Goal: Browse casually: Explore the website without a specific task or goal

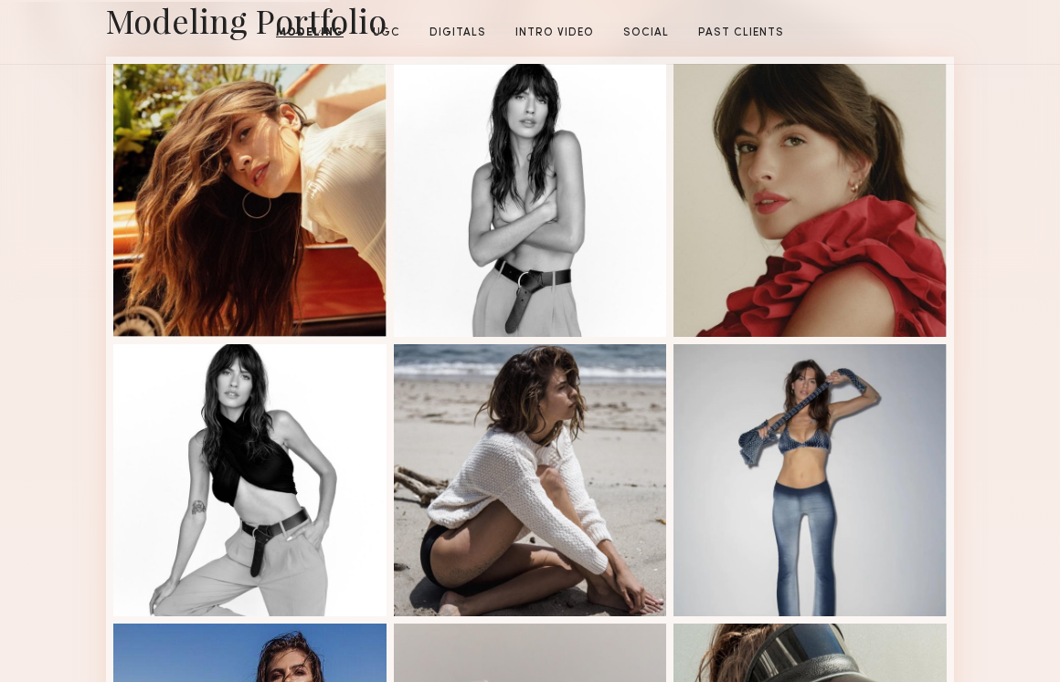
scroll to position [517, 0]
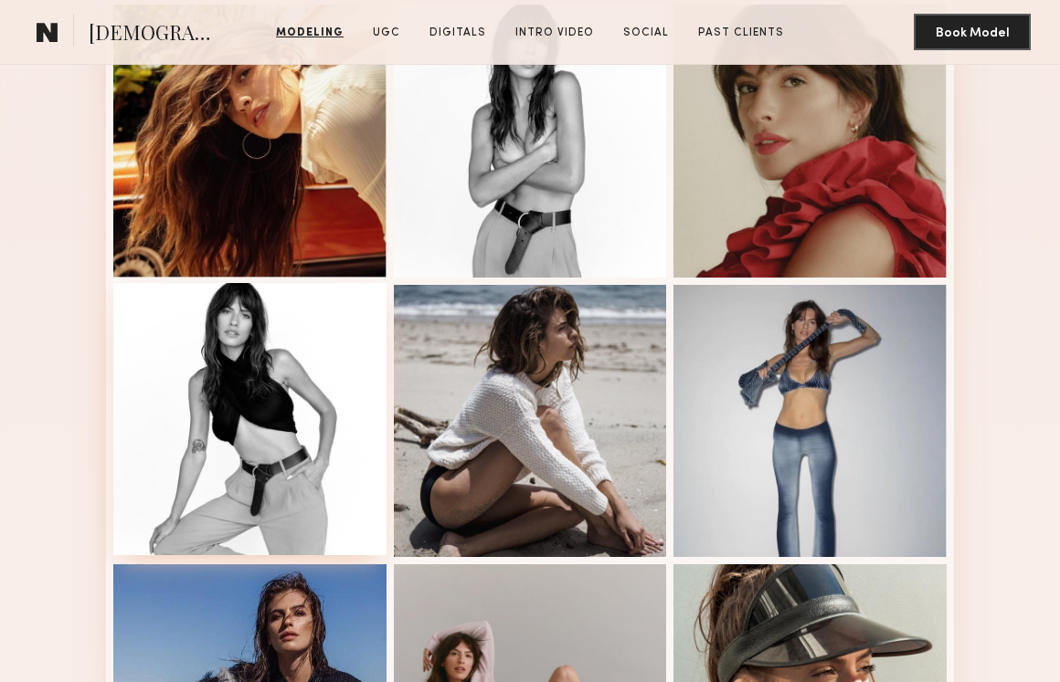
click at [340, 328] on div at bounding box center [249, 419] width 273 height 273
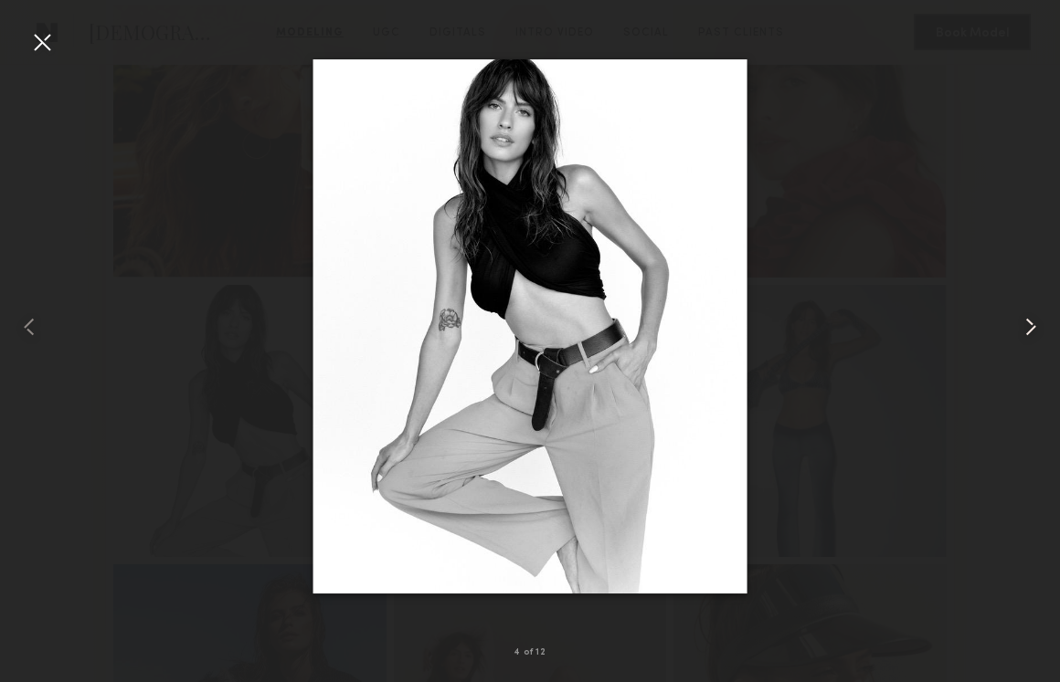
click at [1027, 329] on common-icon at bounding box center [1030, 326] width 29 height 29
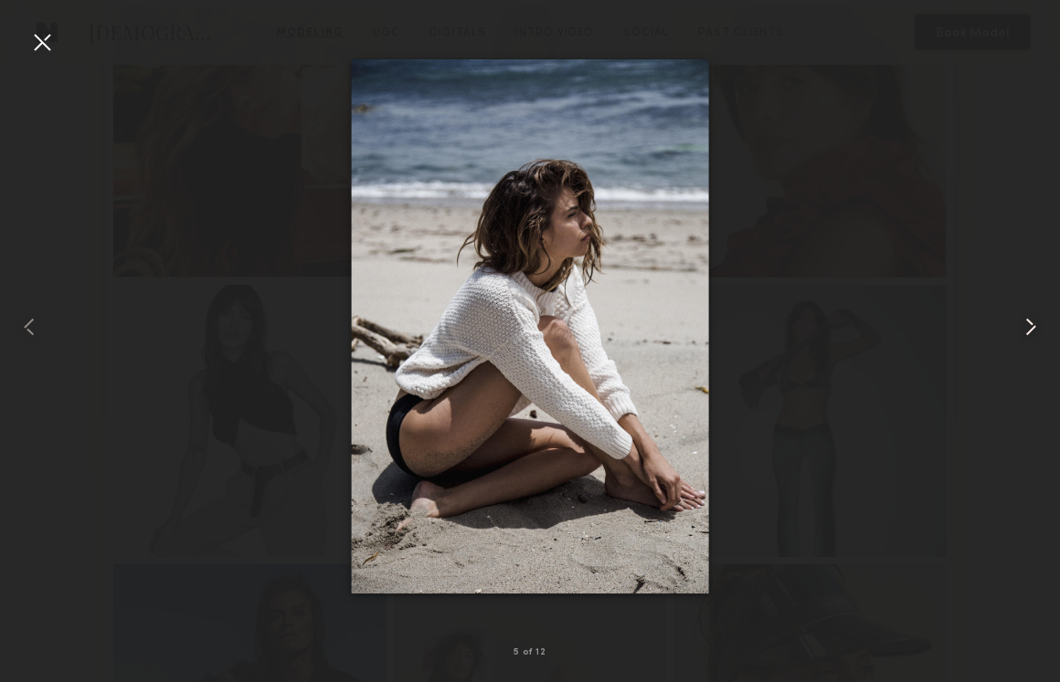
click at [1018, 217] on div at bounding box center [1039, 326] width 42 height 595
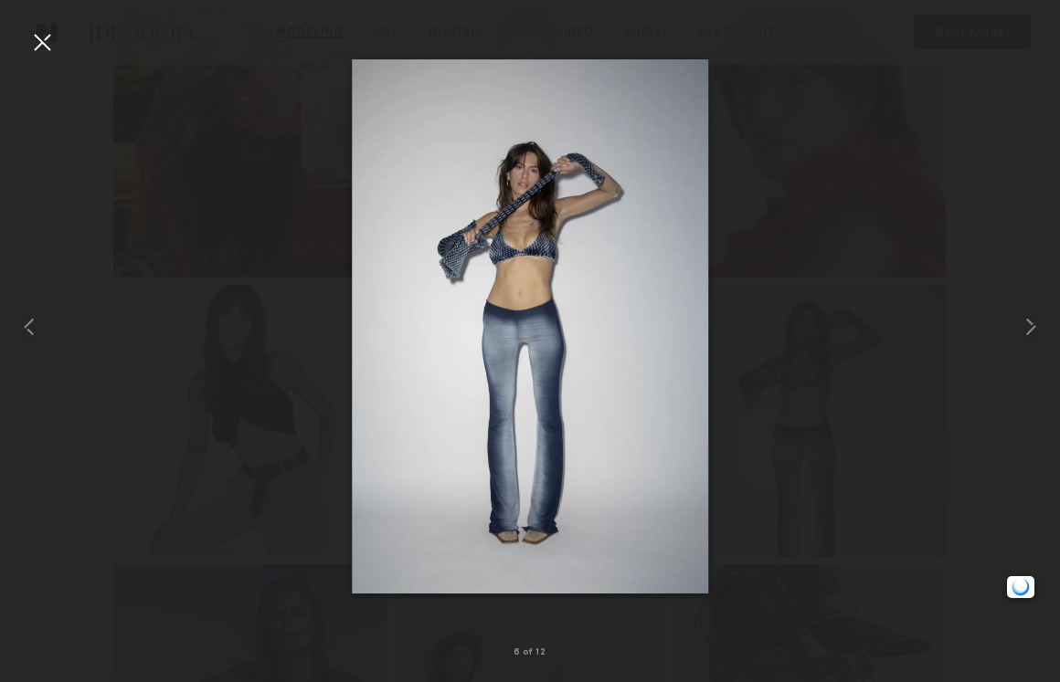
scroll to position [583, 0]
click at [1029, 330] on common-icon at bounding box center [1030, 326] width 29 height 29
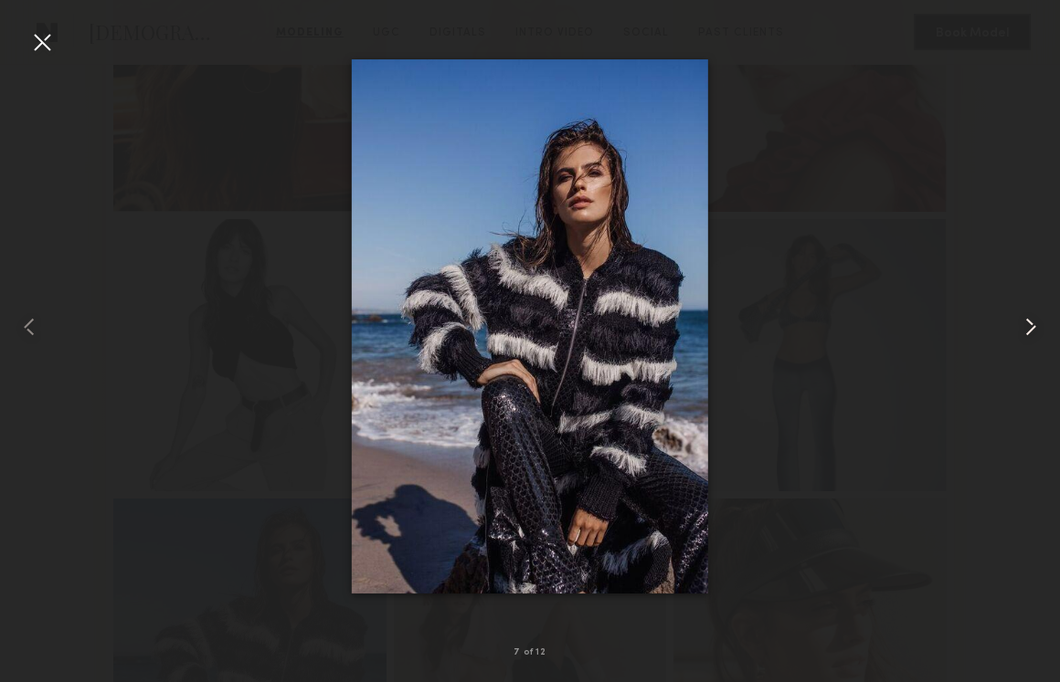
click at [1029, 330] on common-icon at bounding box center [1030, 326] width 29 height 29
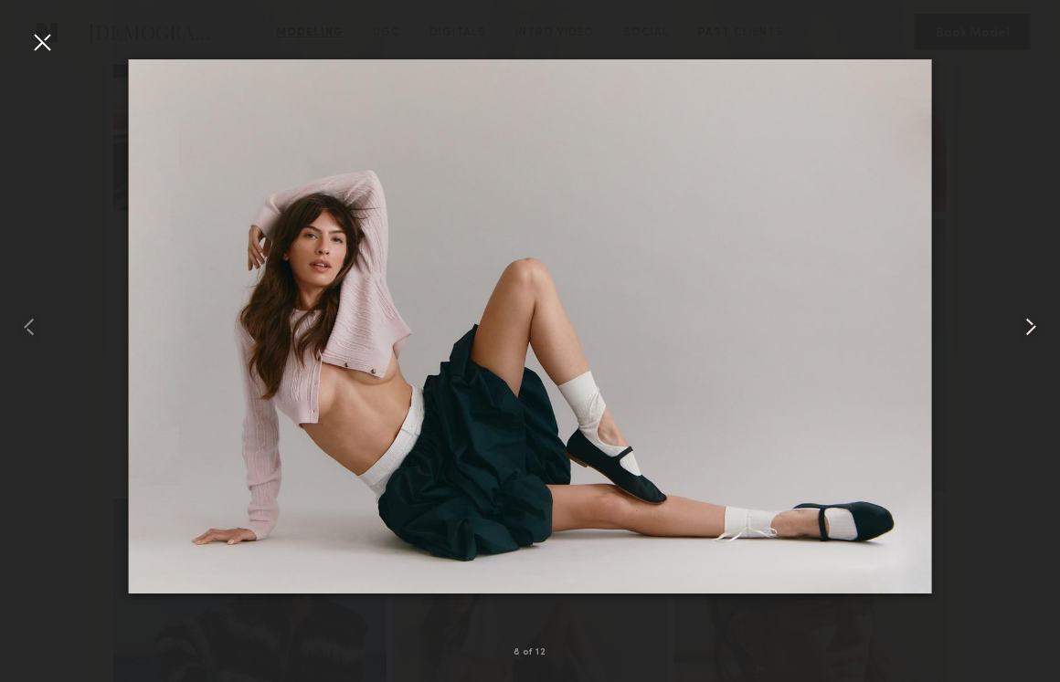
click at [1029, 330] on common-icon at bounding box center [1030, 326] width 29 height 29
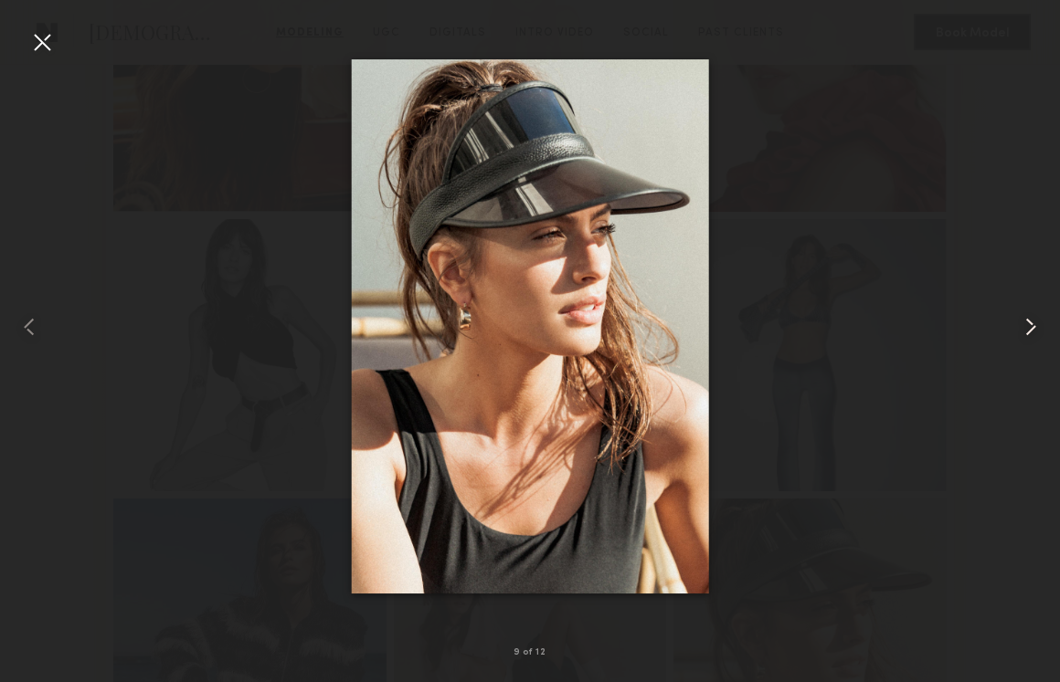
click at [1029, 330] on common-icon at bounding box center [1030, 326] width 29 height 29
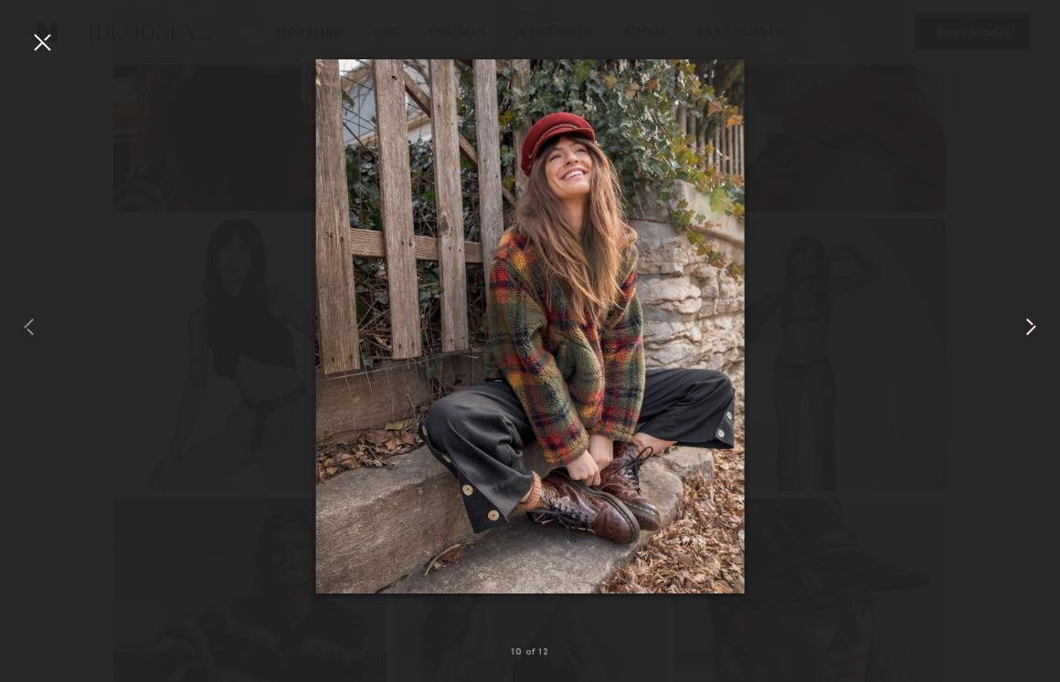
click at [1029, 330] on common-icon at bounding box center [1030, 326] width 29 height 29
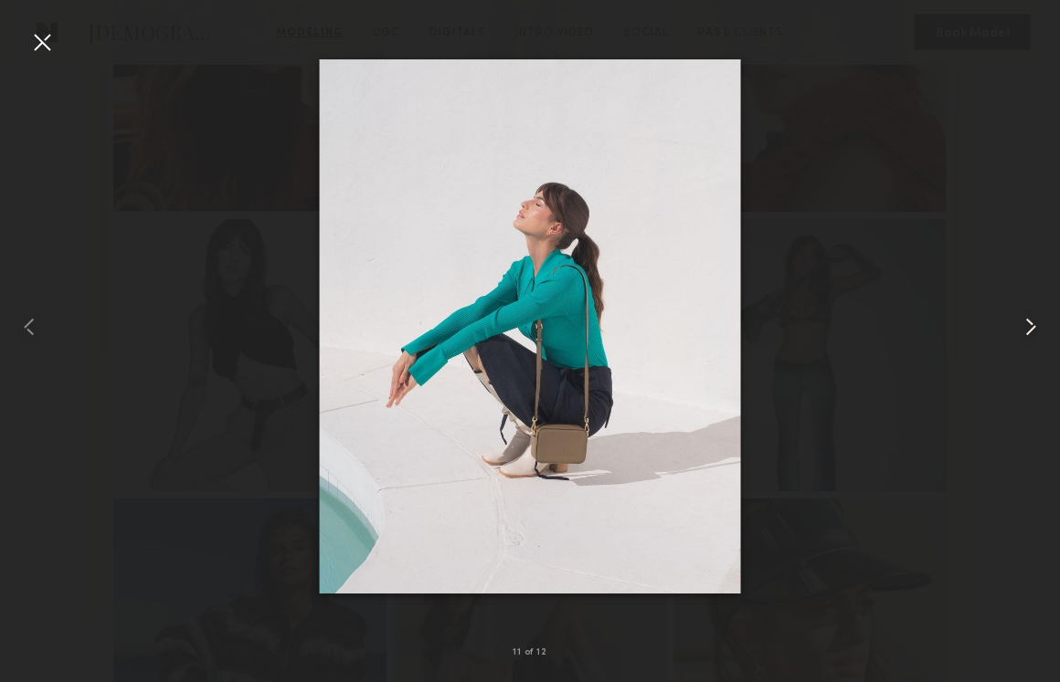
click at [1029, 330] on common-icon at bounding box center [1030, 326] width 29 height 29
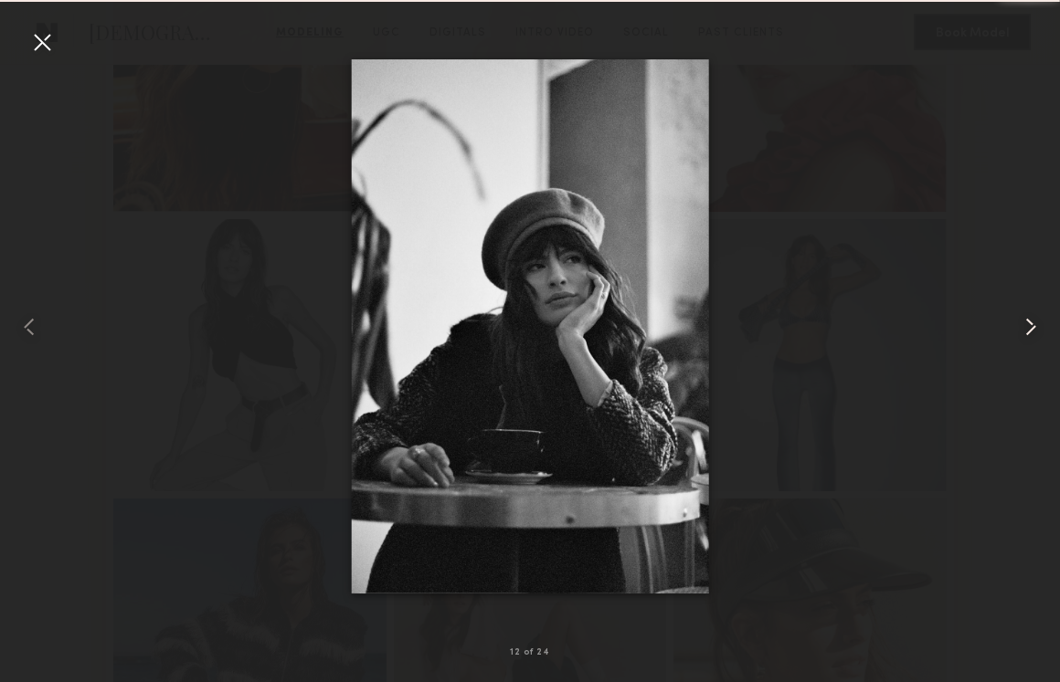
click at [1029, 330] on common-icon at bounding box center [1030, 326] width 29 height 29
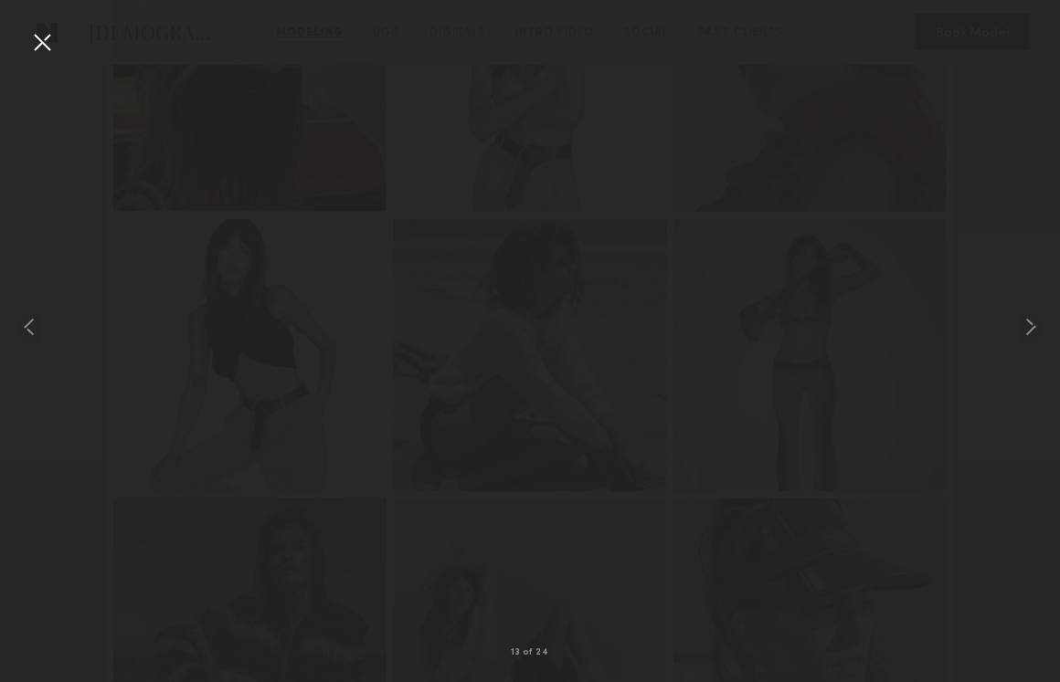
click at [43, 44] on div at bounding box center [41, 41] width 29 height 29
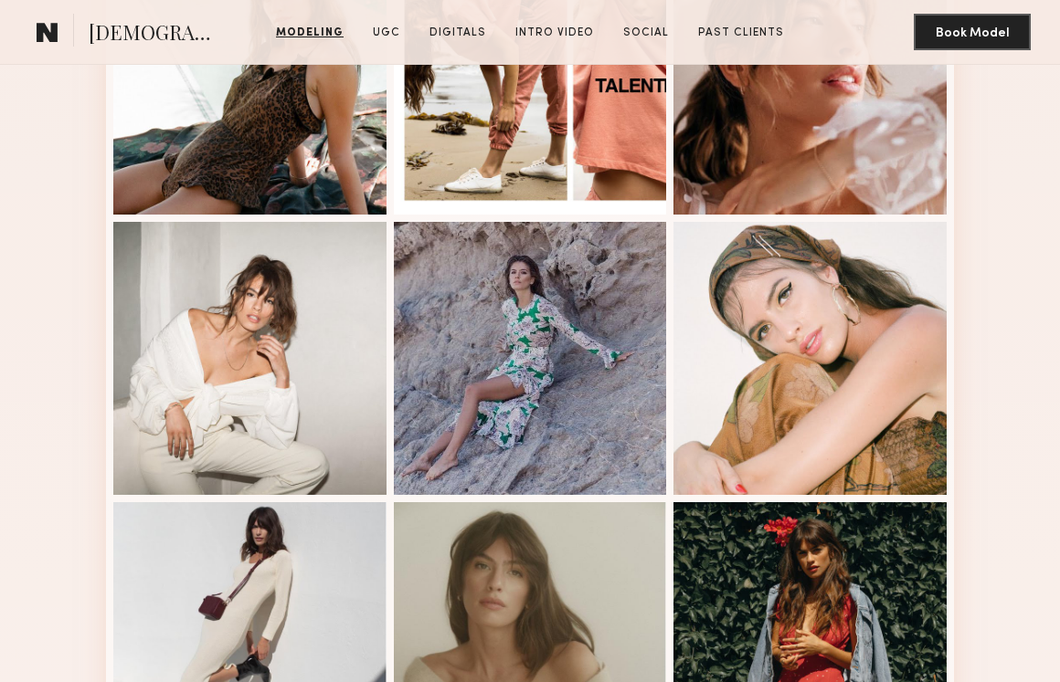
scroll to position [1794, 0]
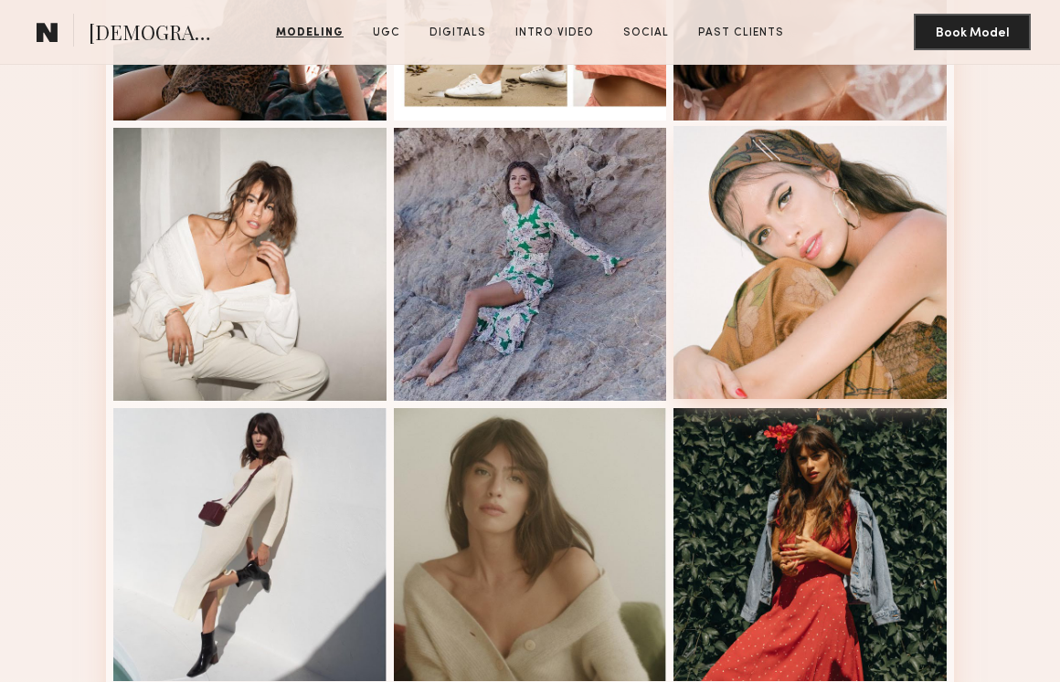
click at [806, 193] on div at bounding box center [809, 262] width 273 height 273
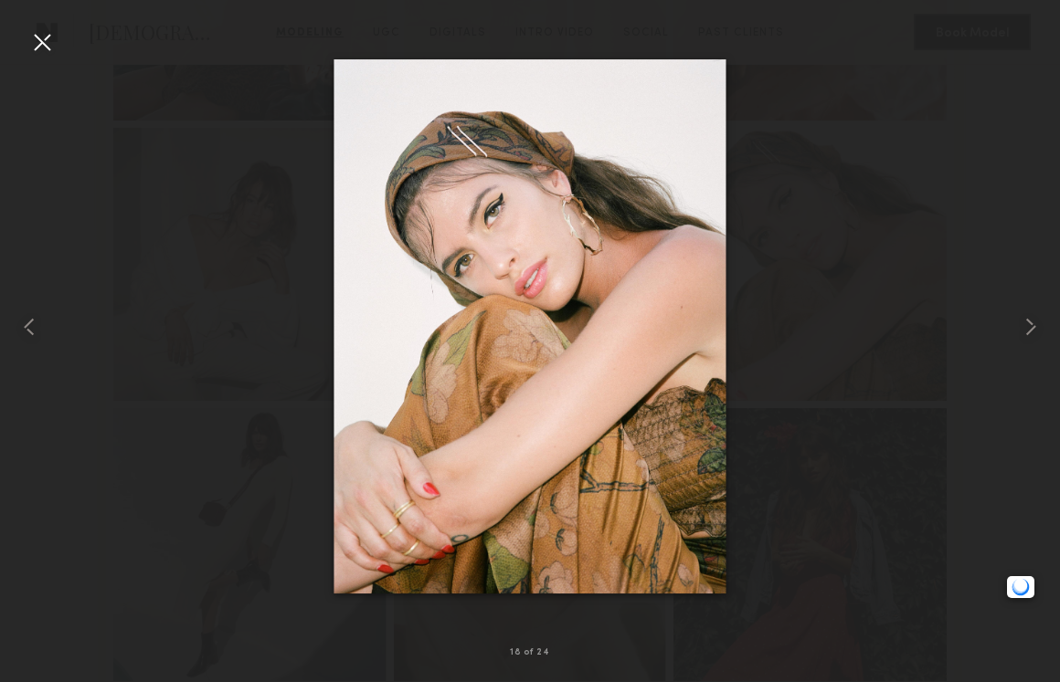
click at [944, 244] on div at bounding box center [530, 326] width 1060 height 595
click at [38, 45] on div at bounding box center [41, 41] width 29 height 29
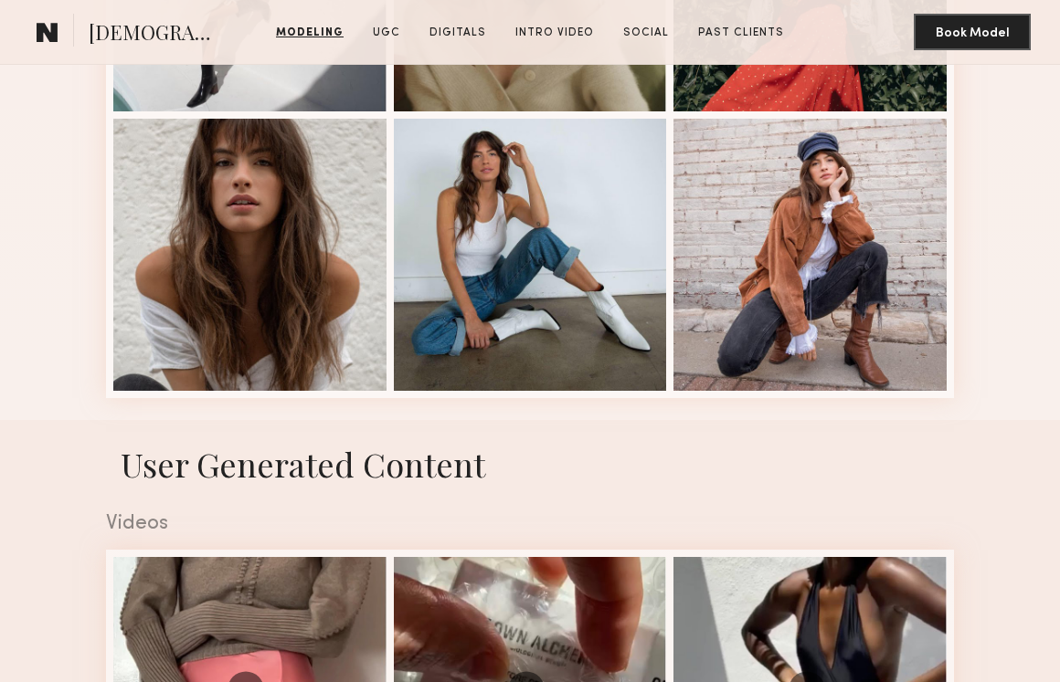
scroll to position [2232, 0]
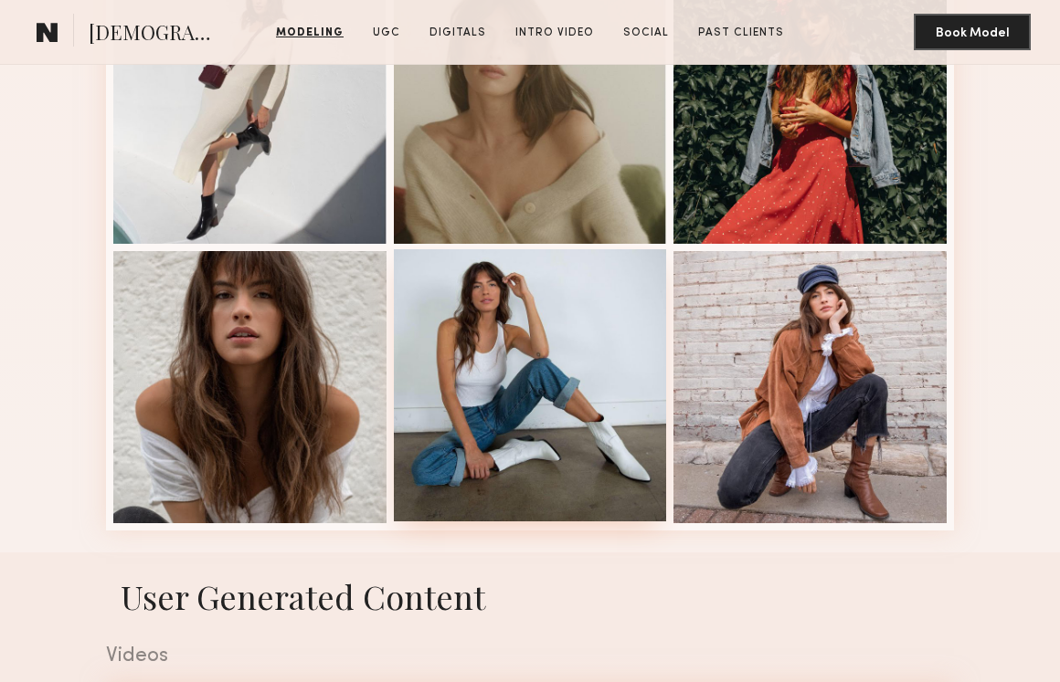
click at [528, 283] on div at bounding box center [530, 385] width 273 height 273
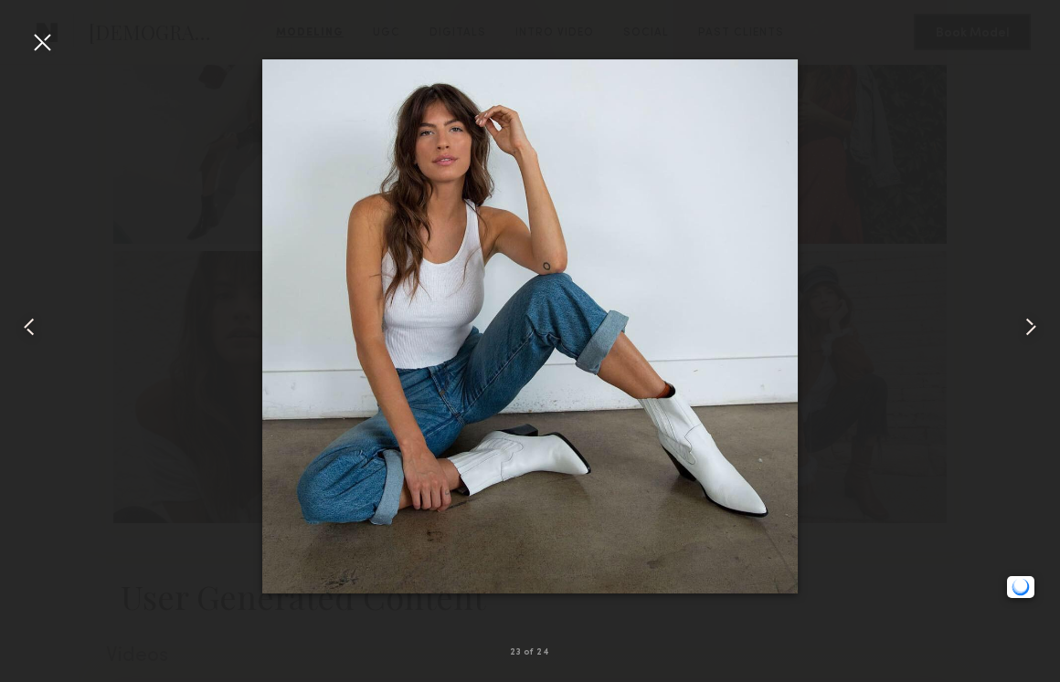
click at [1013, 323] on div at bounding box center [530, 326] width 1060 height 595
click at [1039, 328] on common-icon at bounding box center [1030, 326] width 29 height 29
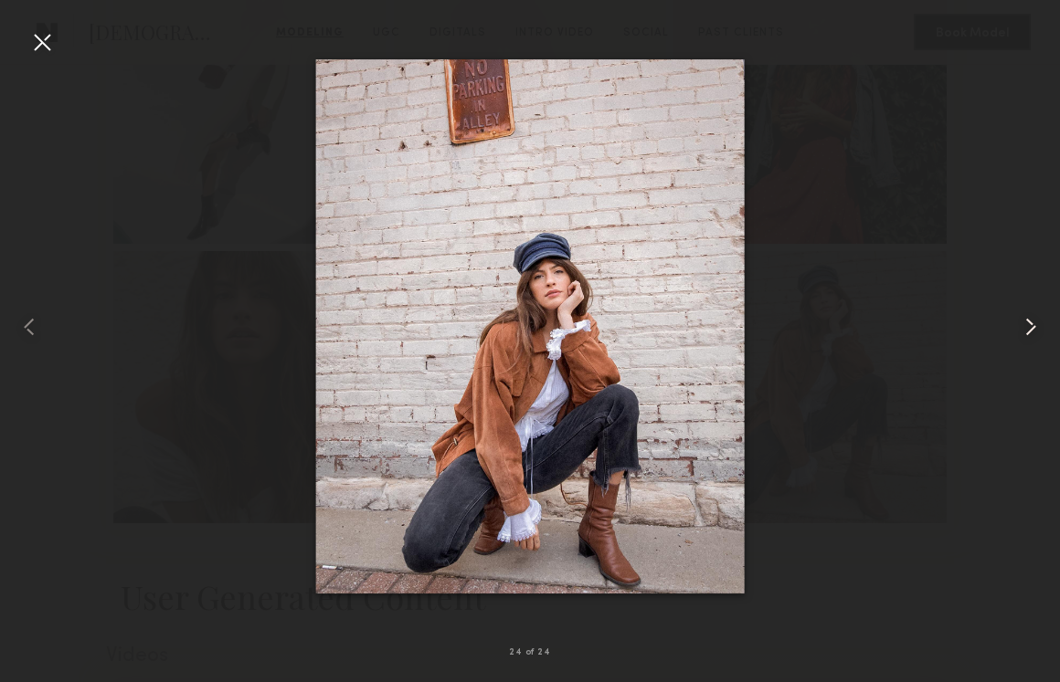
click at [1039, 328] on common-icon at bounding box center [1030, 326] width 29 height 29
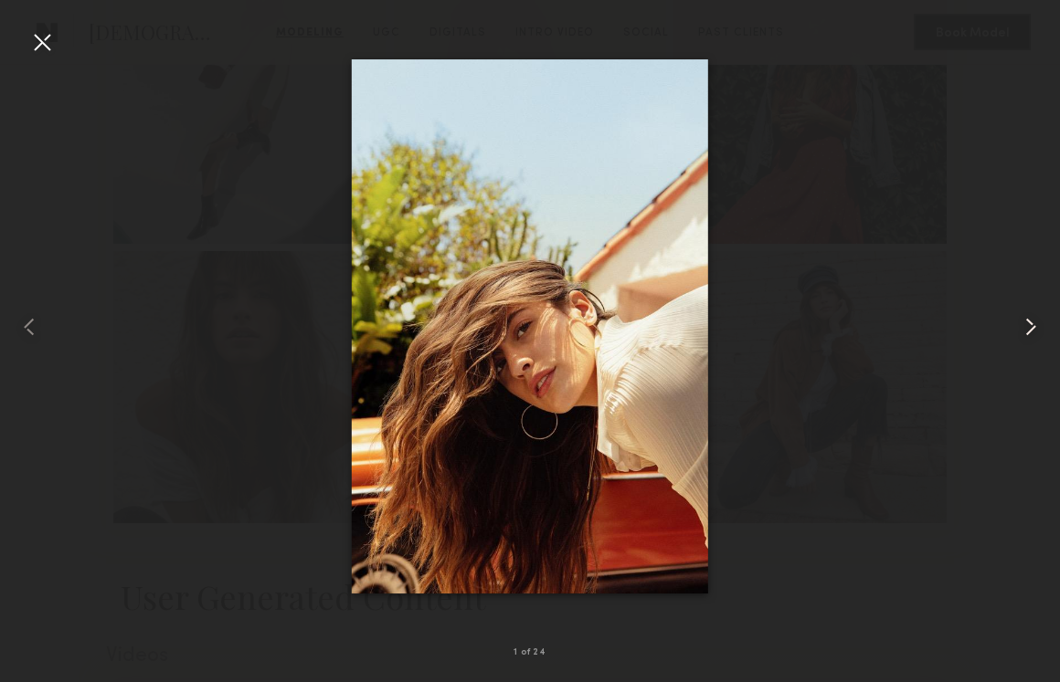
click at [1040, 328] on common-icon at bounding box center [1030, 326] width 29 height 29
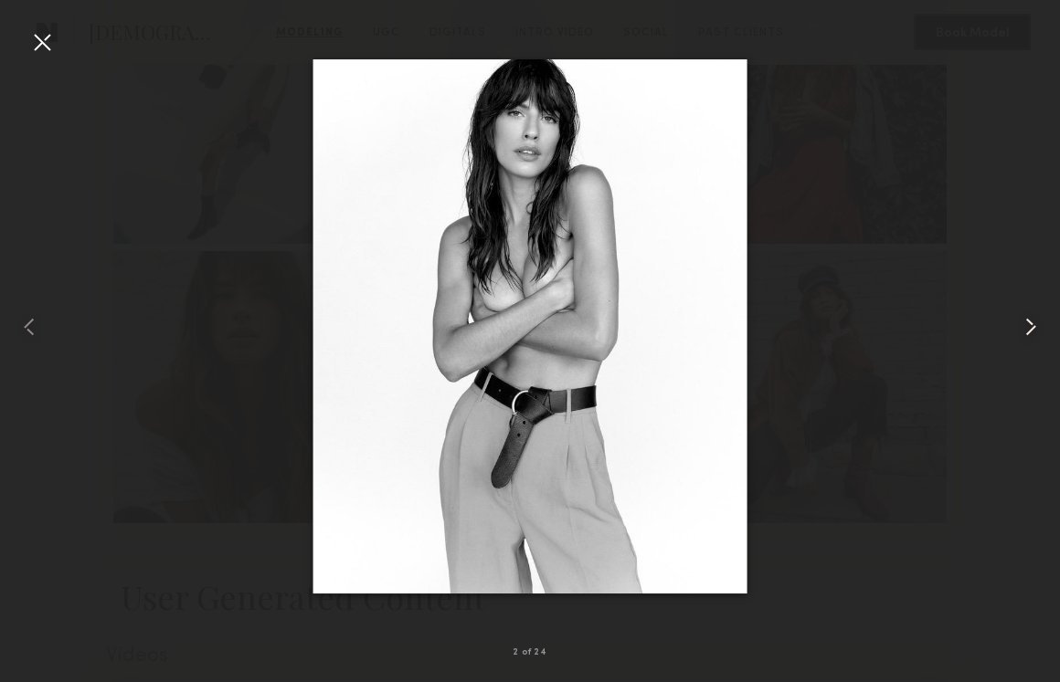
click at [1040, 328] on common-icon at bounding box center [1030, 326] width 29 height 29
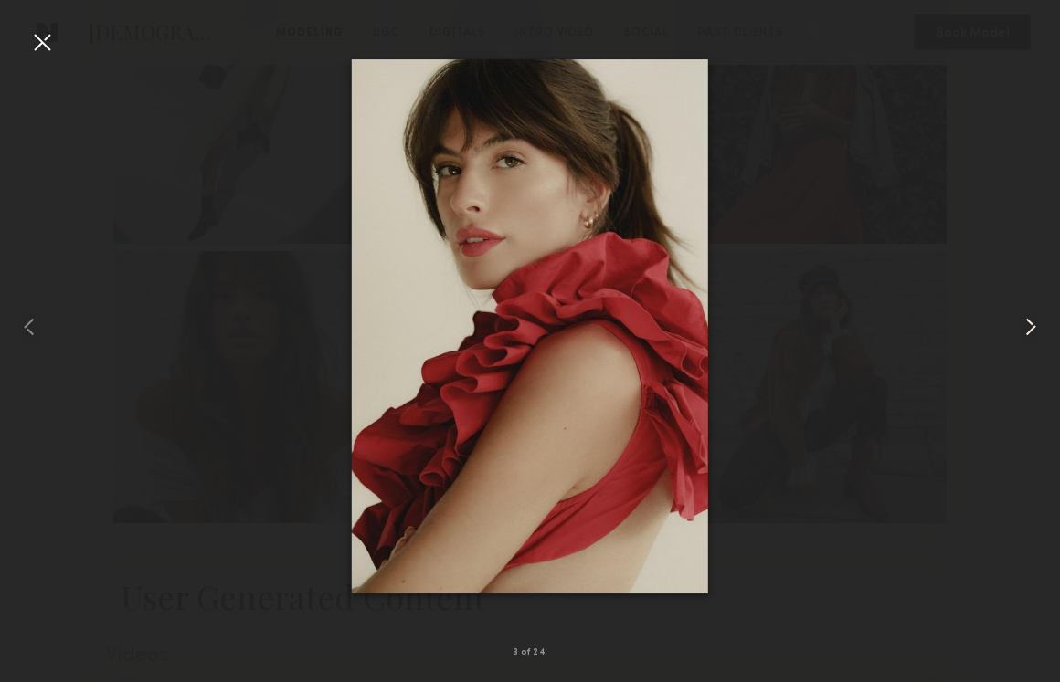
click at [1040, 328] on common-icon at bounding box center [1030, 326] width 29 height 29
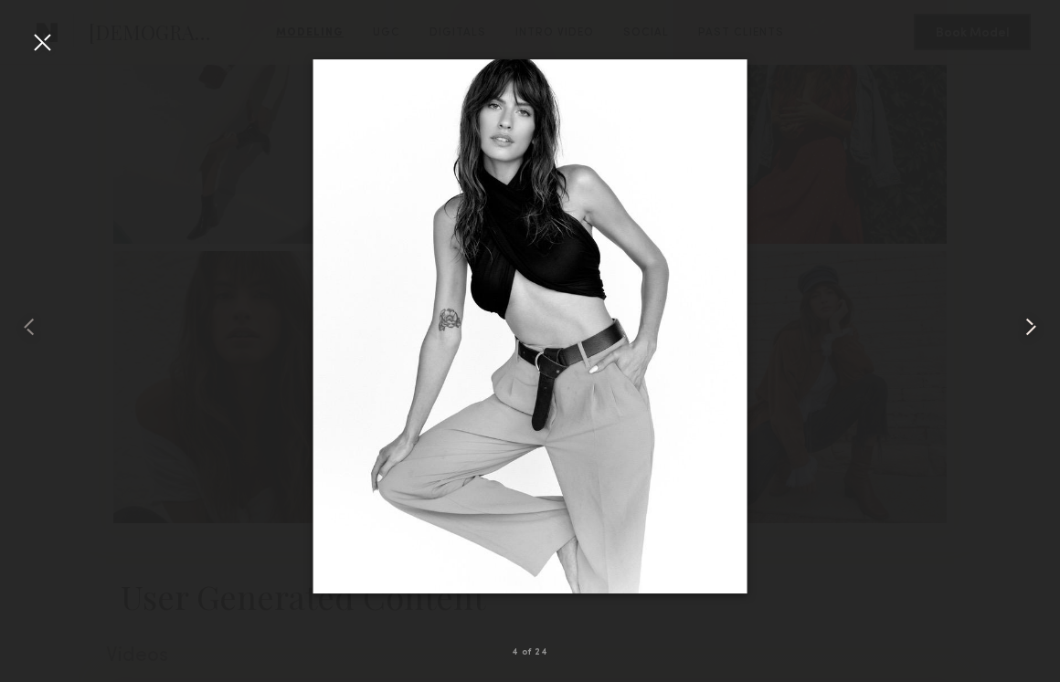
click at [1040, 329] on common-icon at bounding box center [1030, 326] width 29 height 29
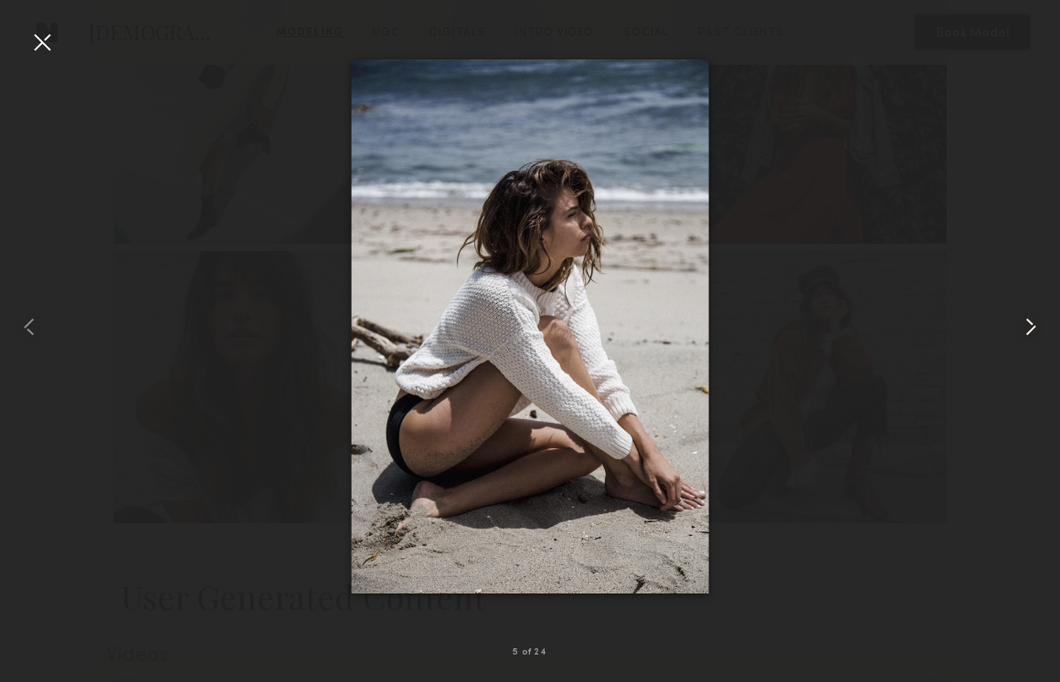
click at [1040, 329] on common-icon at bounding box center [1030, 326] width 29 height 29
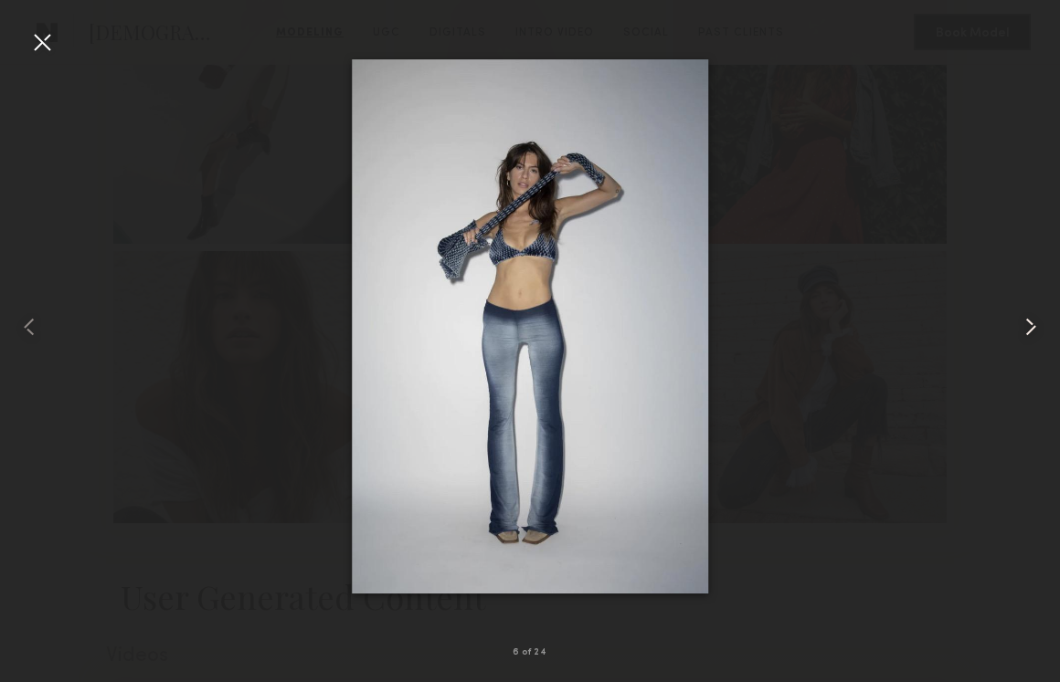
click at [1040, 329] on common-icon at bounding box center [1030, 326] width 29 height 29
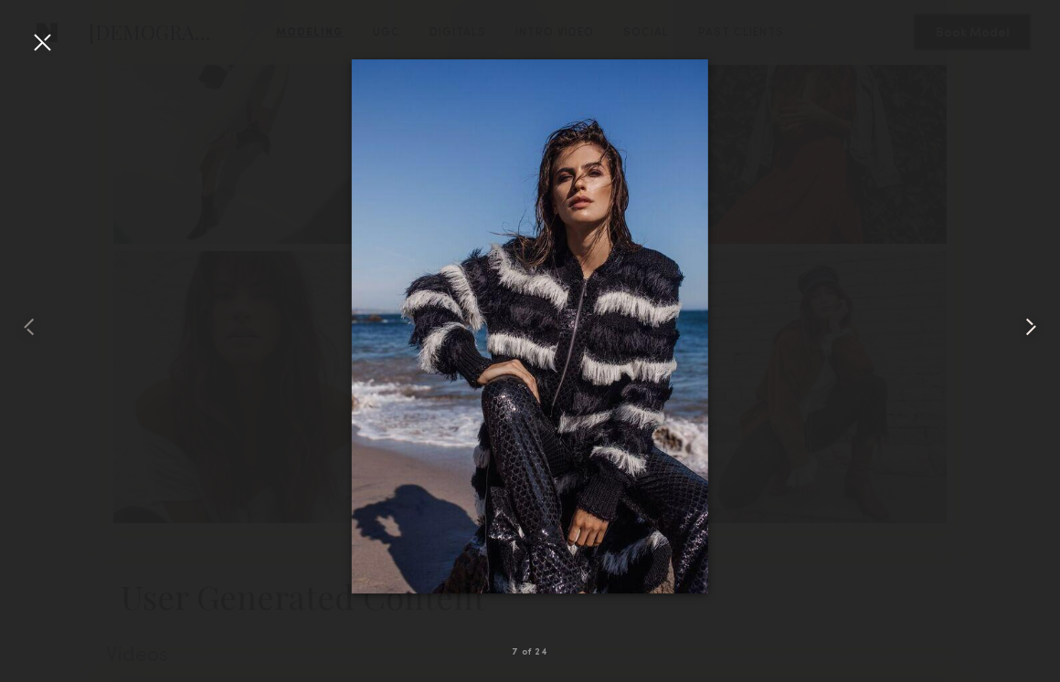
click at [1040, 329] on common-icon at bounding box center [1030, 326] width 29 height 29
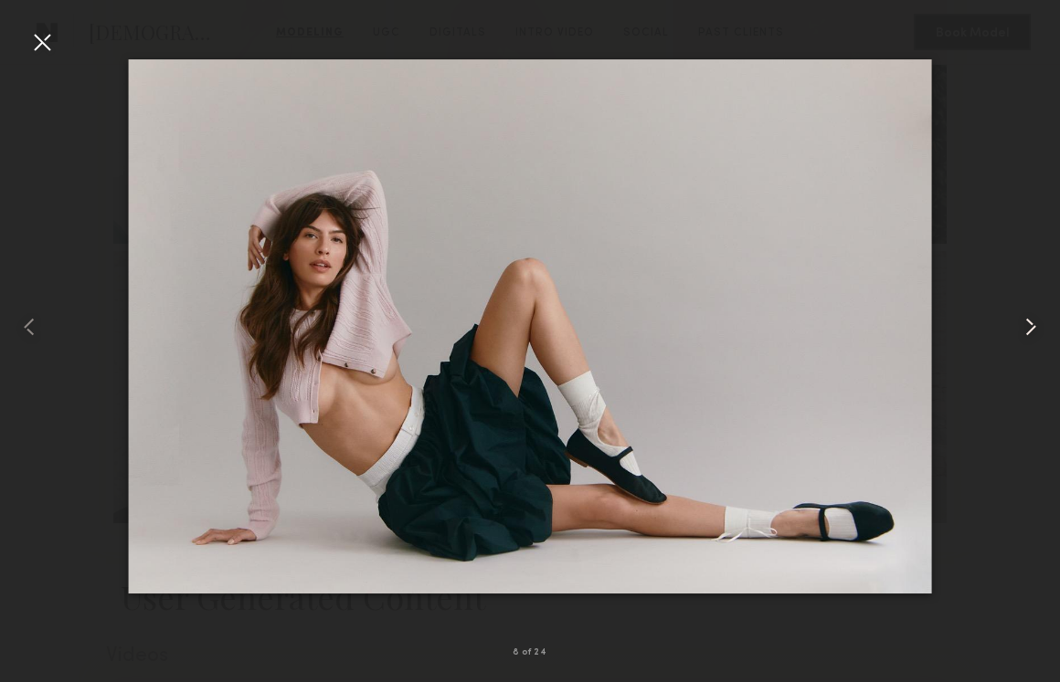
click at [1040, 329] on common-icon at bounding box center [1030, 326] width 29 height 29
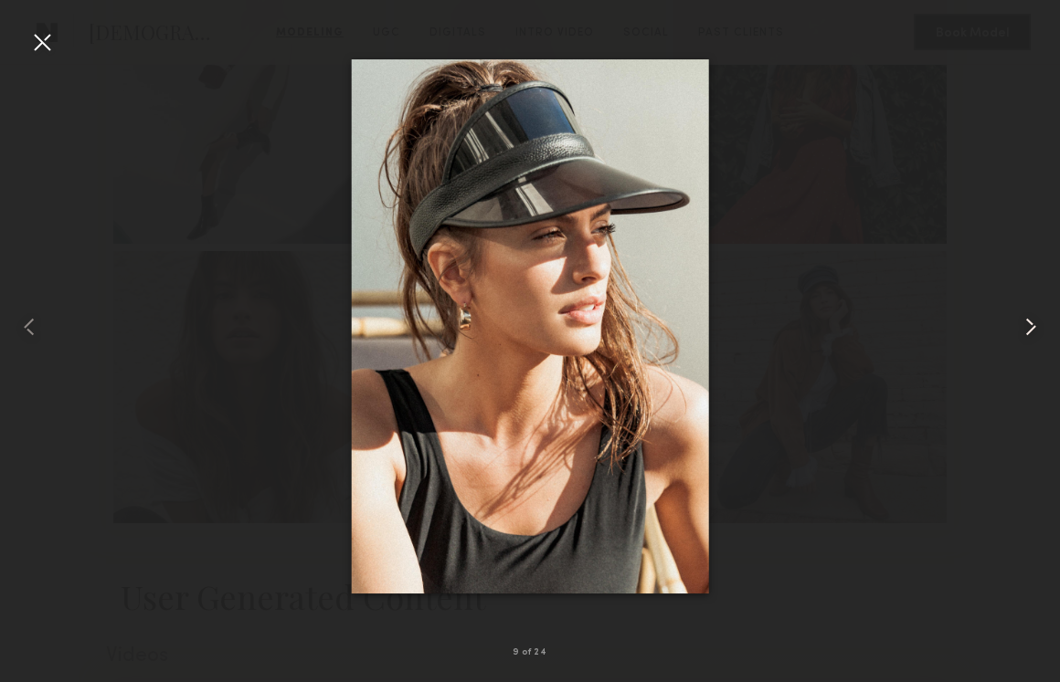
click at [1040, 329] on common-icon at bounding box center [1030, 326] width 29 height 29
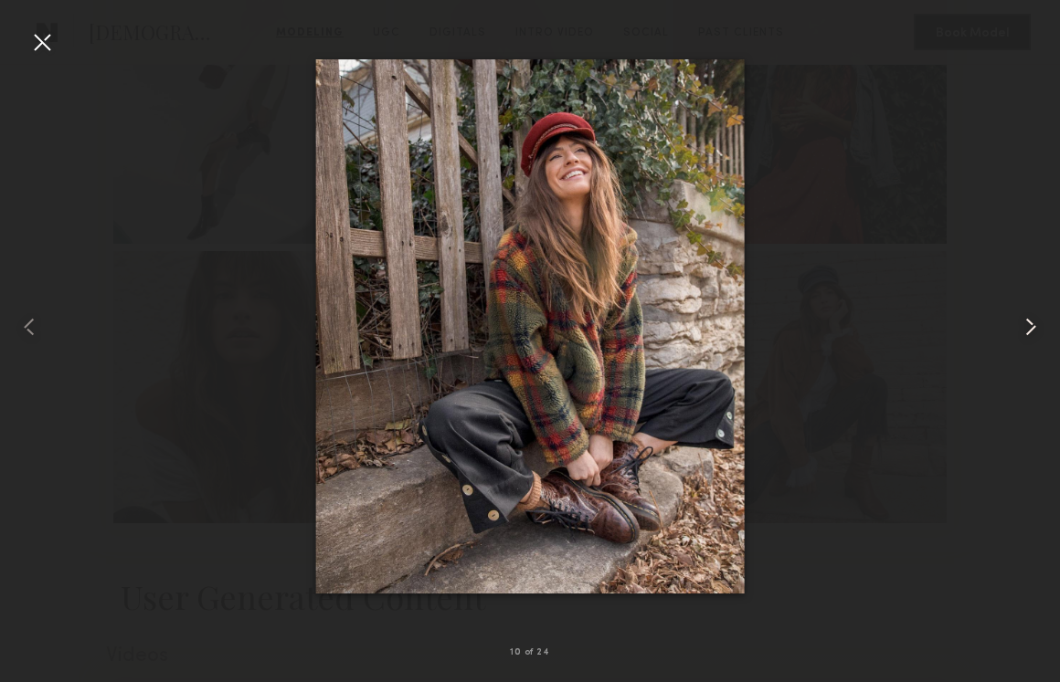
click at [1041, 329] on common-icon at bounding box center [1030, 326] width 29 height 29
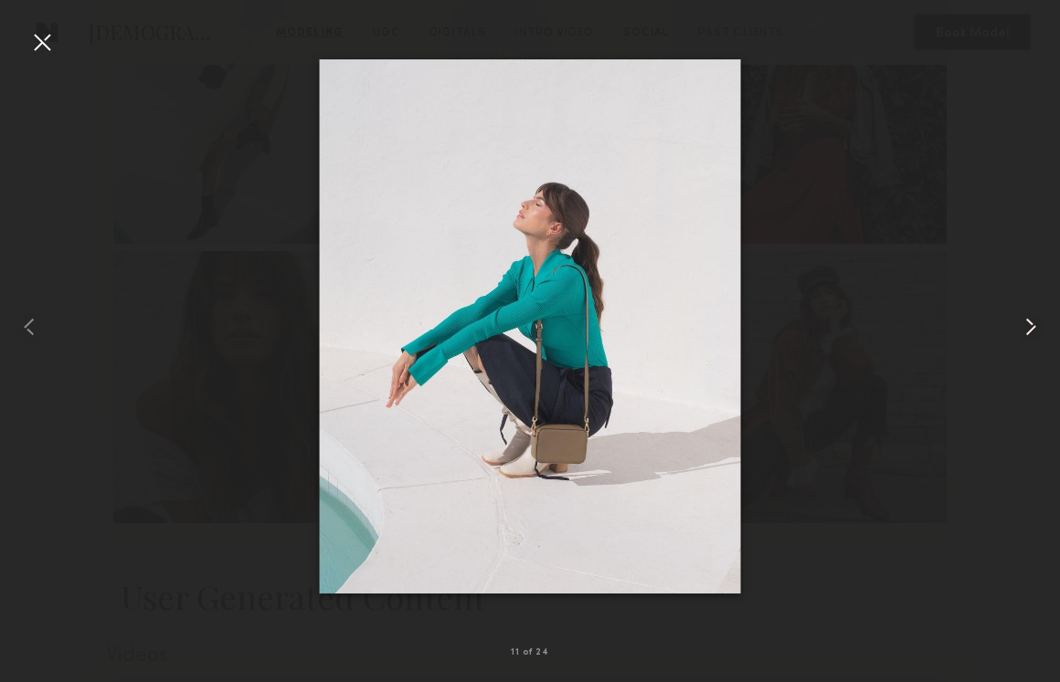
click at [1041, 329] on common-icon at bounding box center [1030, 326] width 29 height 29
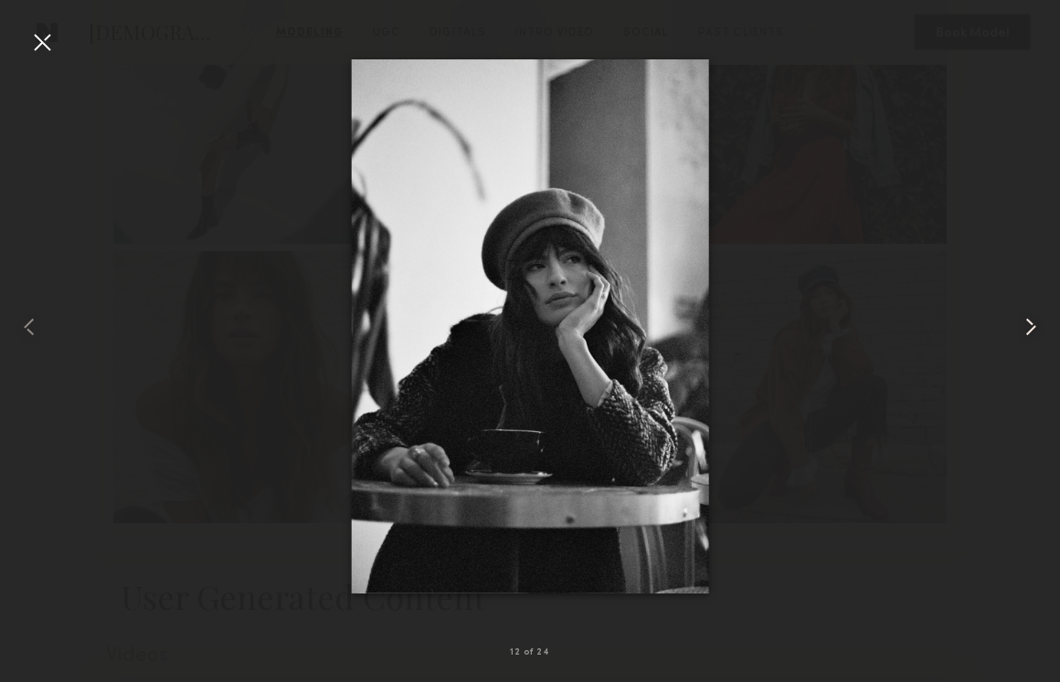
click at [1041, 329] on common-icon at bounding box center [1030, 326] width 29 height 29
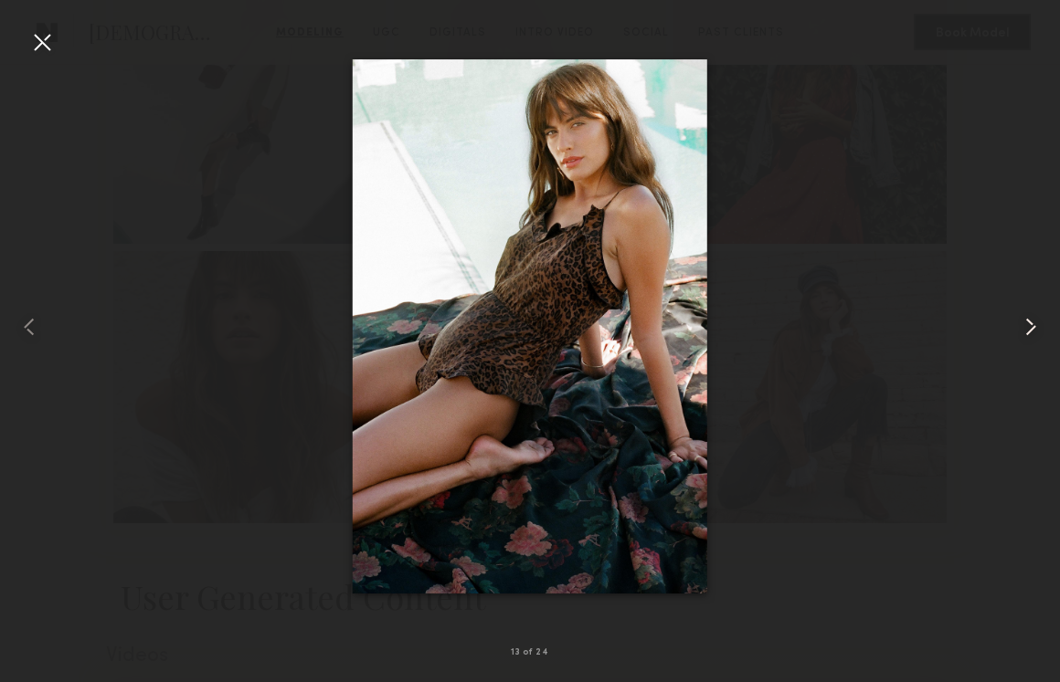
click at [1041, 329] on common-icon at bounding box center [1030, 326] width 29 height 29
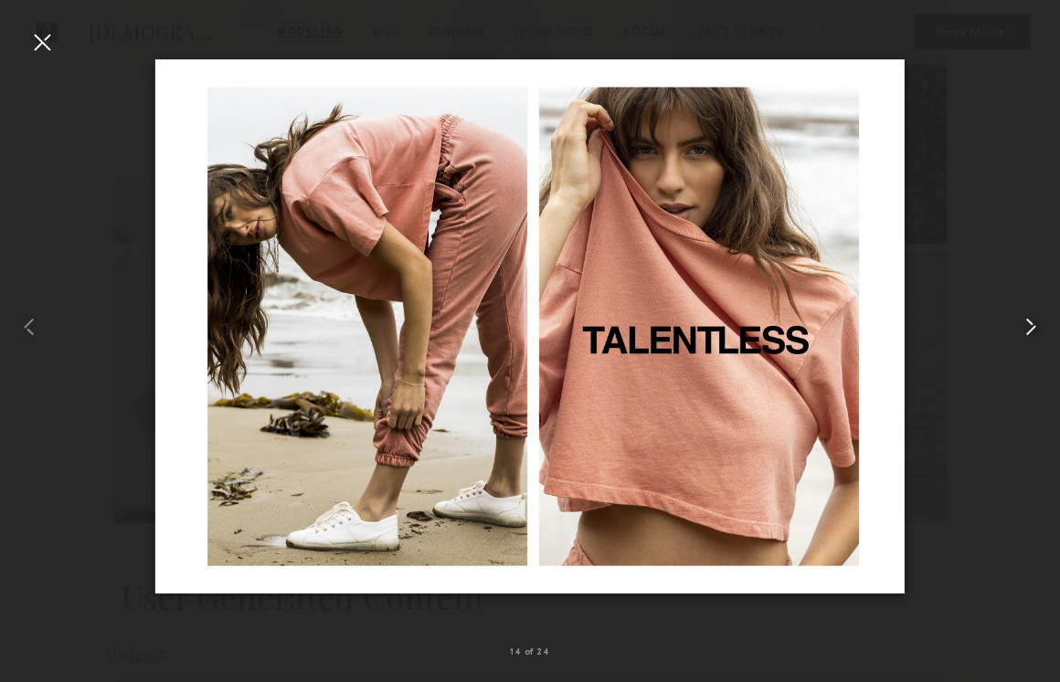
click at [1041, 329] on common-icon at bounding box center [1030, 326] width 29 height 29
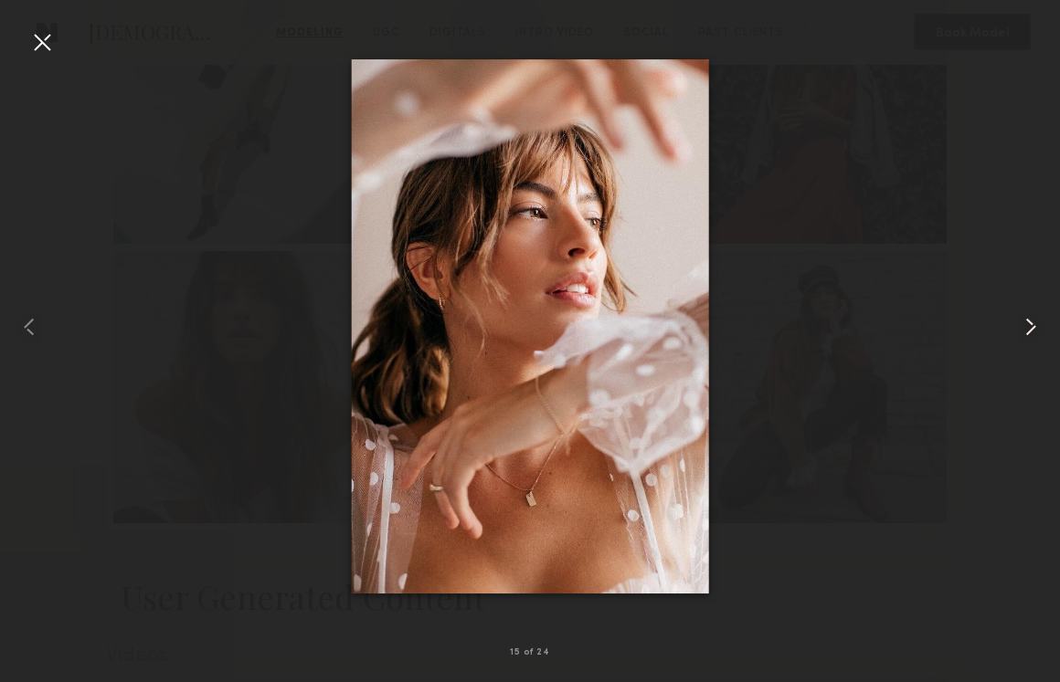
click at [1041, 329] on common-icon at bounding box center [1030, 326] width 29 height 29
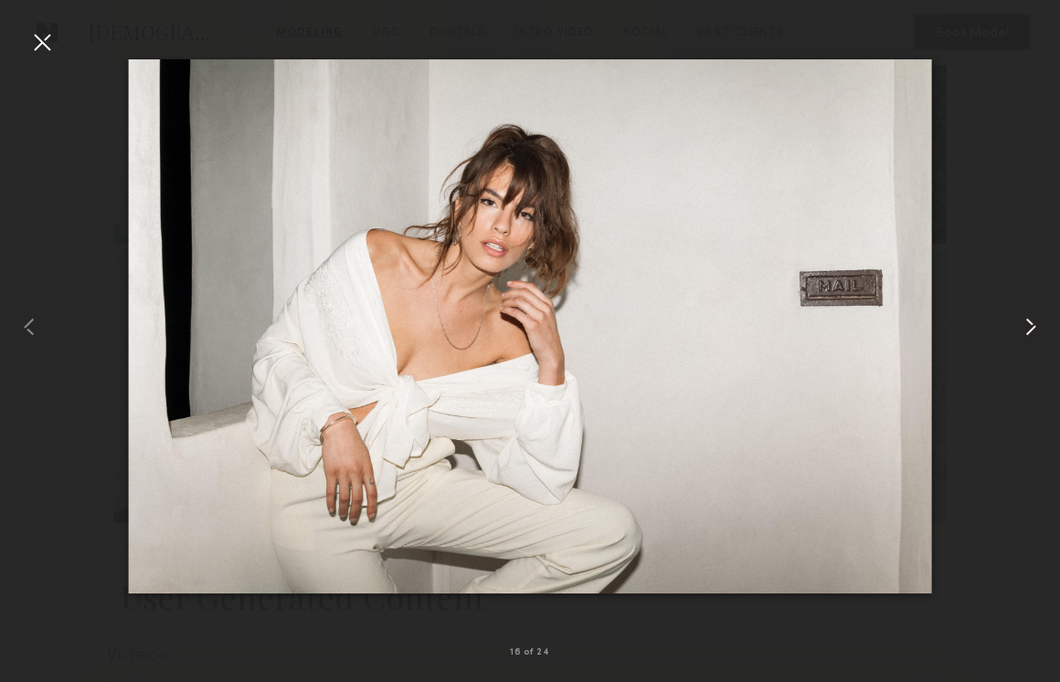
click at [1041, 329] on common-icon at bounding box center [1030, 326] width 29 height 29
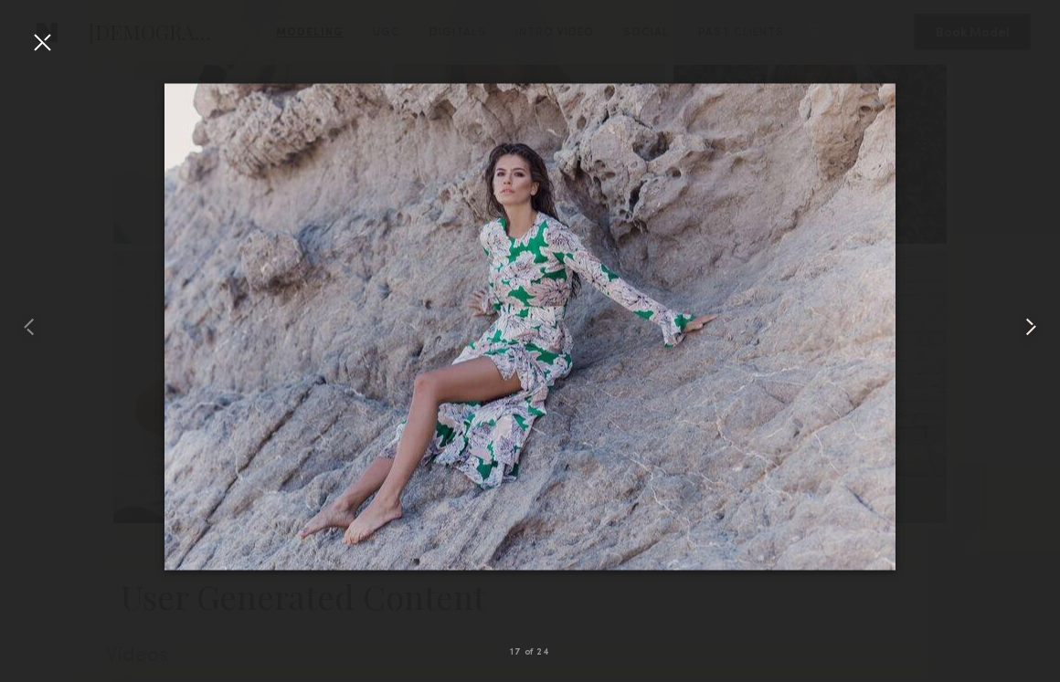
click at [1041, 329] on common-icon at bounding box center [1030, 326] width 29 height 29
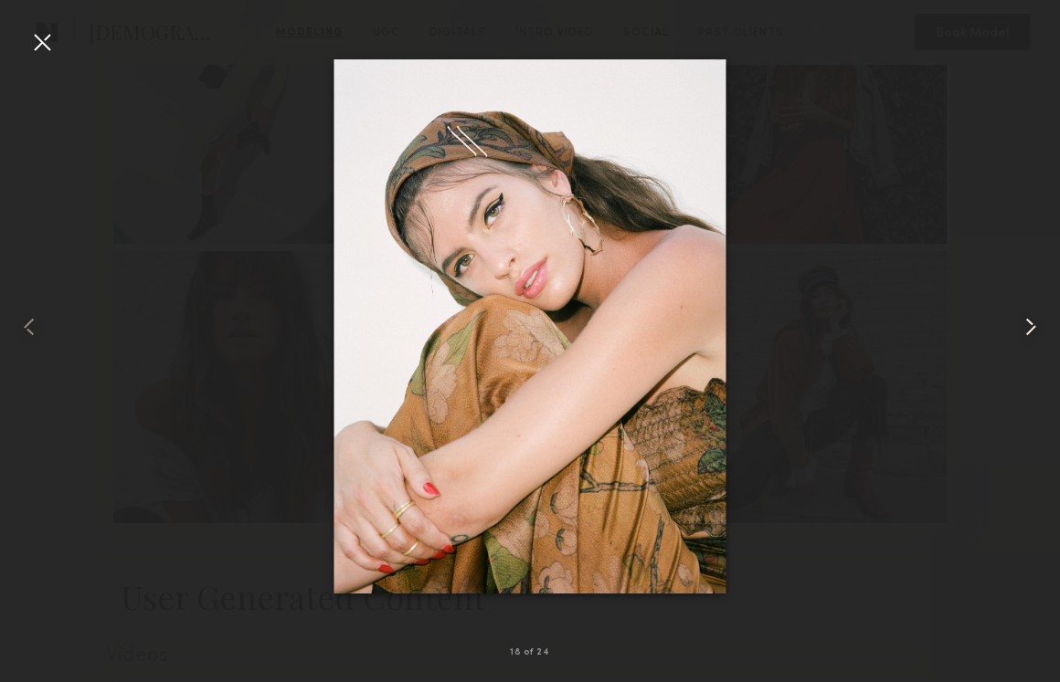
click at [1041, 329] on common-icon at bounding box center [1030, 326] width 29 height 29
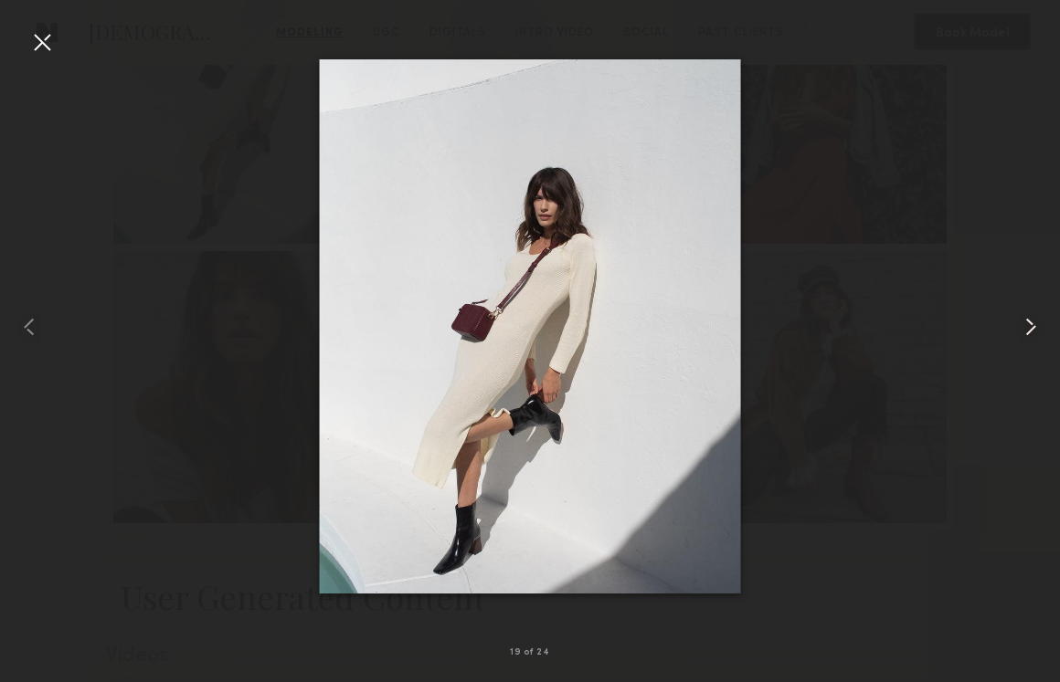
click at [1041, 329] on common-icon at bounding box center [1030, 326] width 29 height 29
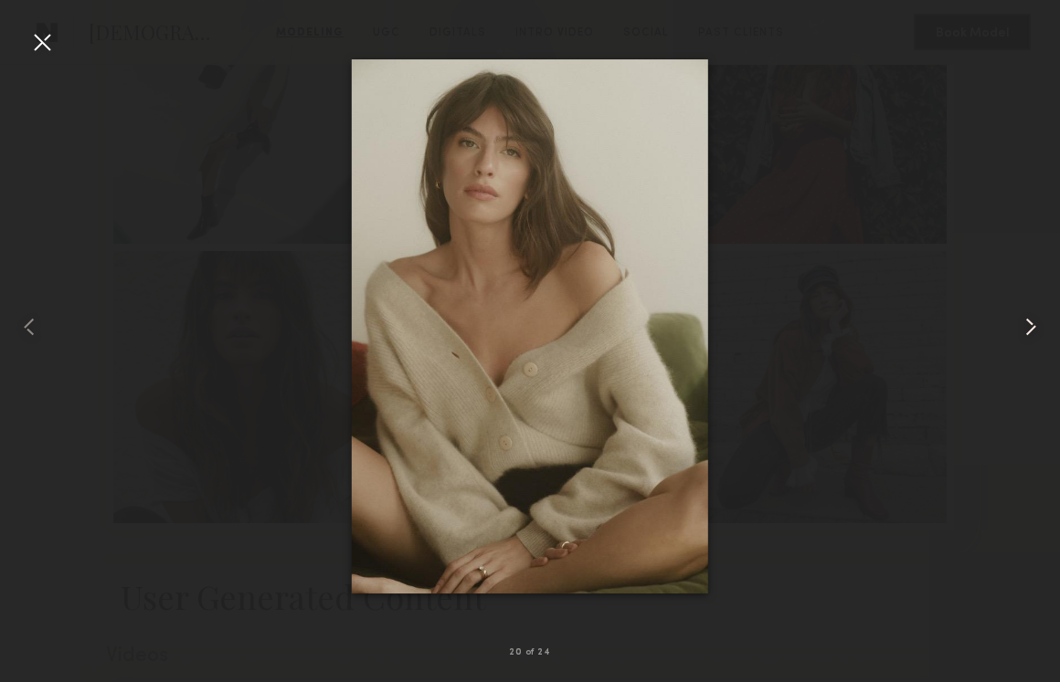
click at [1041, 329] on common-icon at bounding box center [1030, 326] width 29 height 29
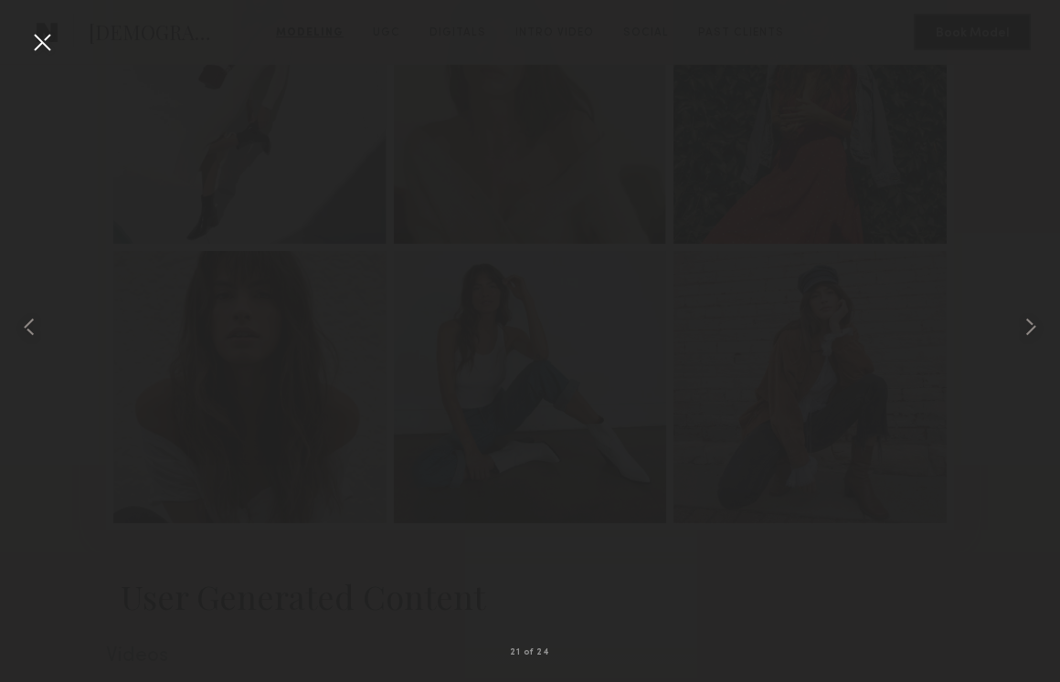
click at [986, 178] on div at bounding box center [530, 326] width 1060 height 595
